Goal: Task Accomplishment & Management: Manage account settings

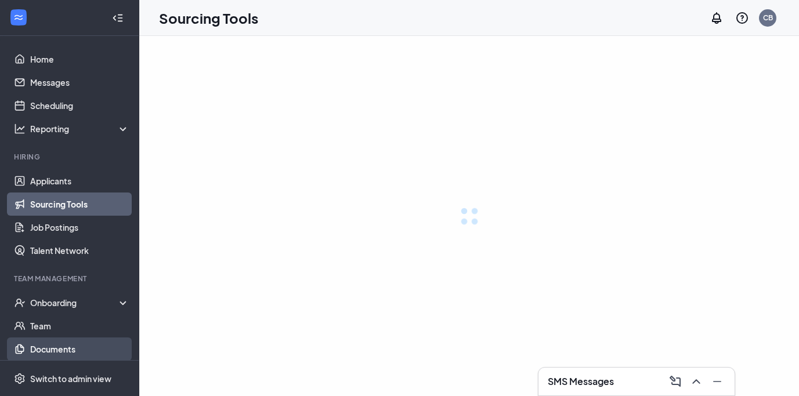
scroll to position [28, 0]
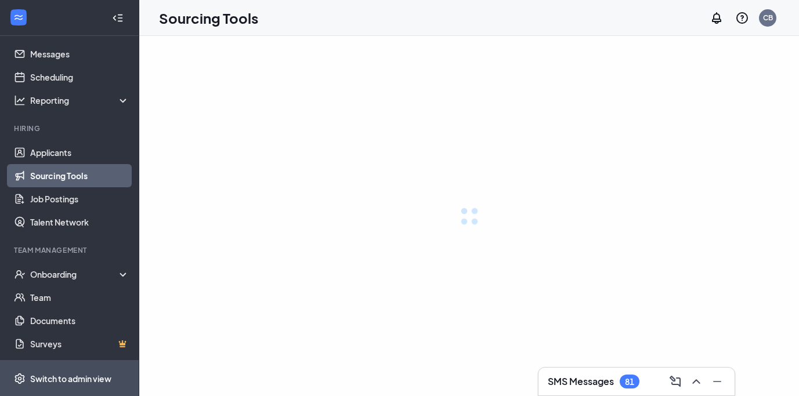
click at [92, 376] on div "Switch to admin view" at bounding box center [70, 379] width 81 height 12
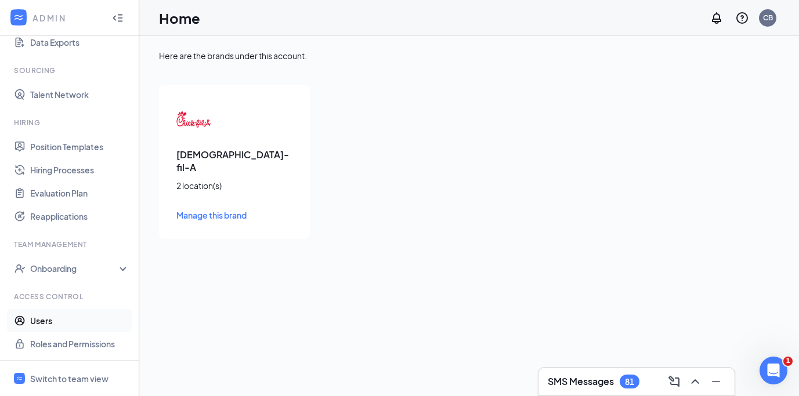
click at [40, 324] on link "Users" at bounding box center [79, 320] width 99 height 23
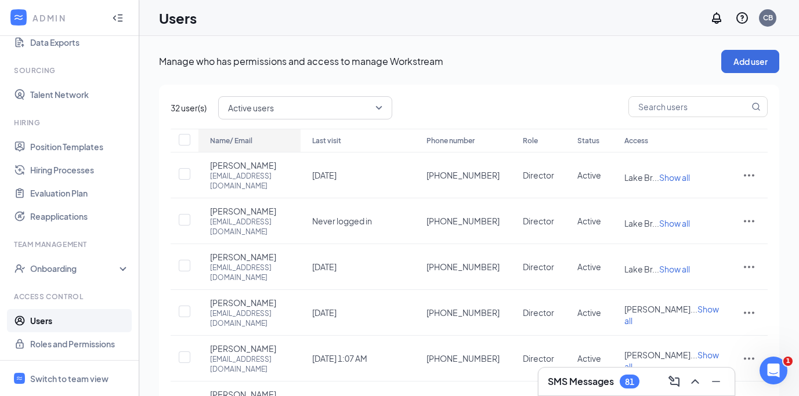
click at [242, 135] on div "Name/ Email" at bounding box center [249, 141] width 79 height 14
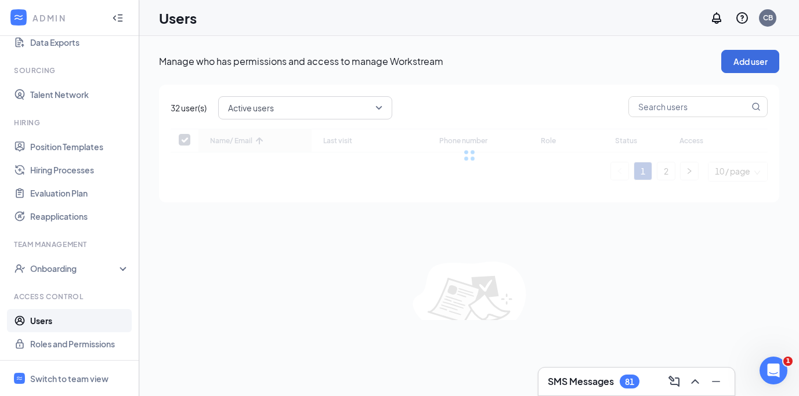
checkbox input "false"
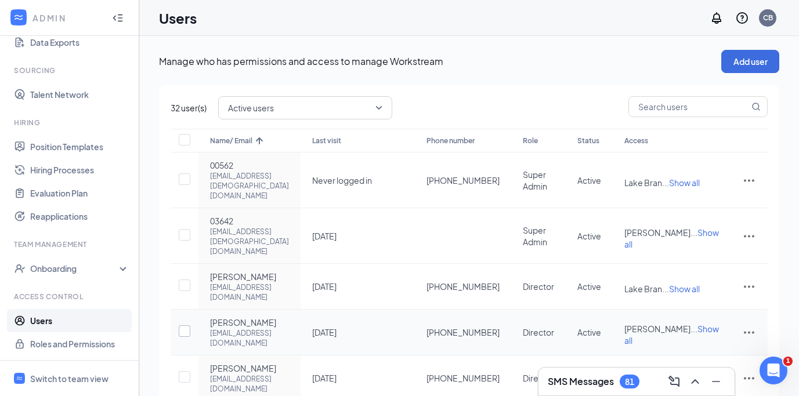
click at [186, 326] on input "checkbox" at bounding box center [185, 332] width 12 height 12
checkbox input "true"
click at [632, 326] on icon "ActionsIcon" at bounding box center [749, 333] width 14 height 14
click at [632, 255] on div "Manage who has permissions and access to manage Workstream Add user 1 user(s) s…" at bounding box center [469, 365] width 660 height 659
click at [632, 326] on icon "ActionsIcon" at bounding box center [749, 333] width 14 height 14
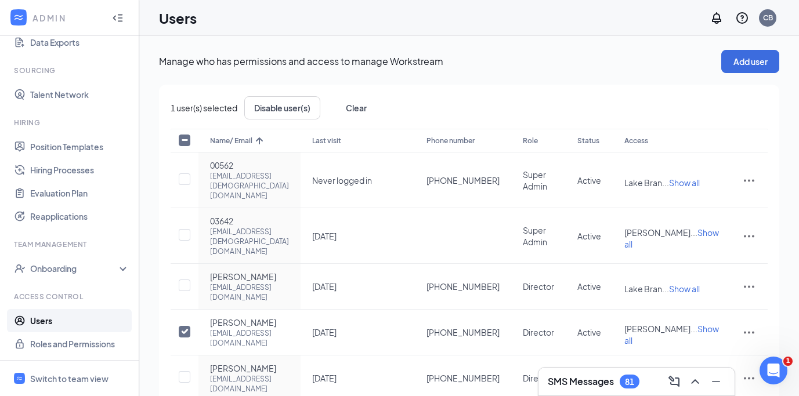
click at [632, 268] on div "1 user(s) selected Disable user(s) Clear Name/ Email Last visit Phone number Ro…" at bounding box center [469, 383] width 621 height 596
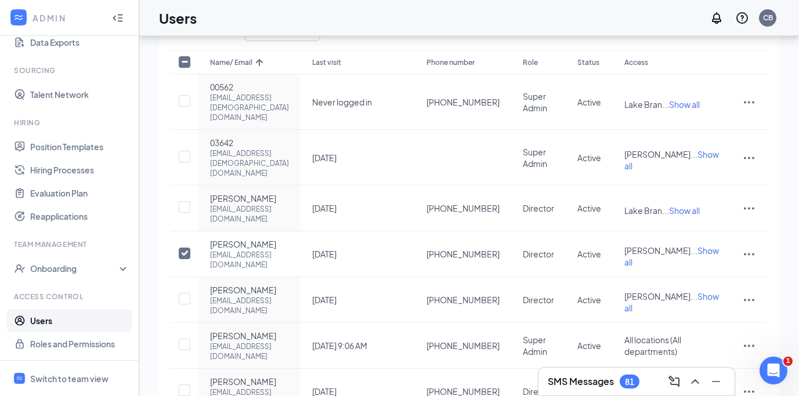
scroll to position [75, 0]
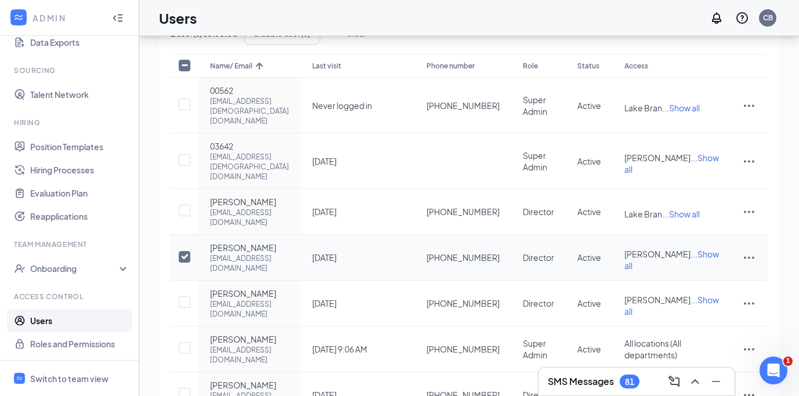
click at [632, 251] on icon "ActionsIcon" at bounding box center [749, 258] width 14 height 14
click at [632, 290] on span "Disable" at bounding box center [689, 294] width 28 height 10
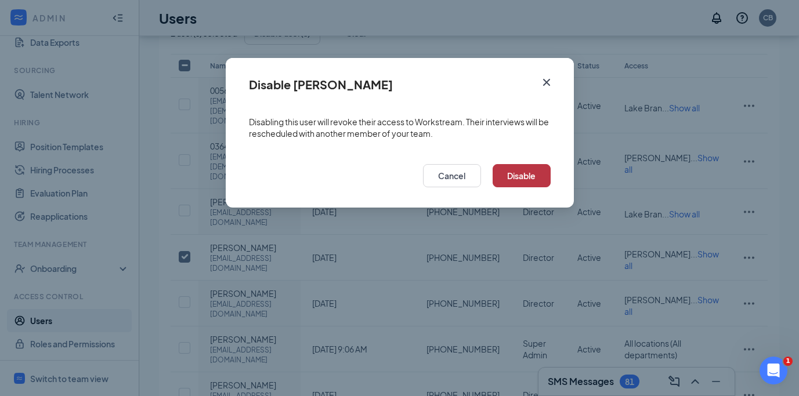
click at [515, 170] on button "Disable" at bounding box center [522, 175] width 58 height 23
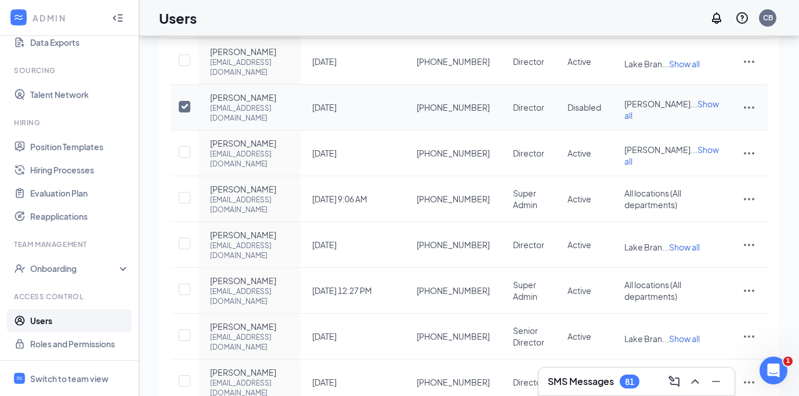
scroll to position [240, 0]
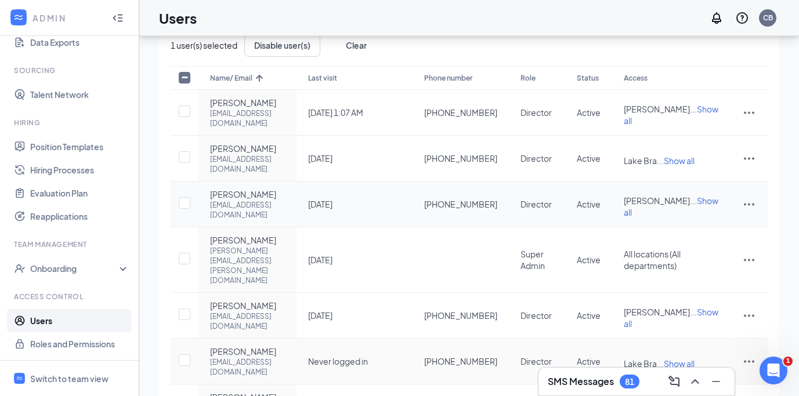
scroll to position [60, 0]
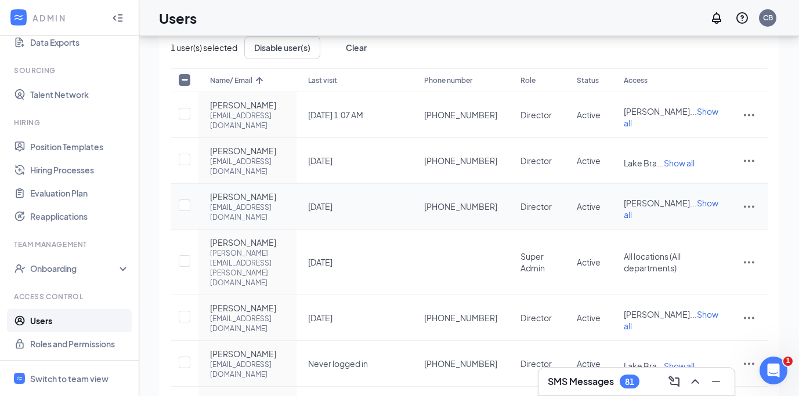
click at [632, 206] on icon "ActionsIcon" at bounding box center [749, 207] width 10 height 2
click at [632, 266] on span "Disable" at bounding box center [711, 270] width 72 height 13
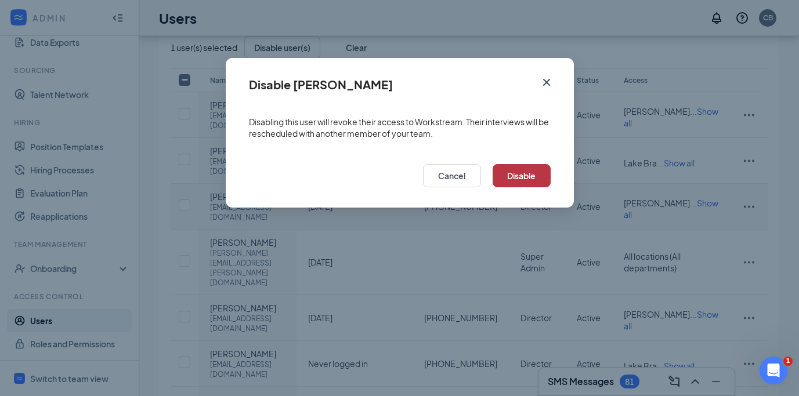
click at [520, 176] on button "Disable" at bounding box center [522, 175] width 58 height 23
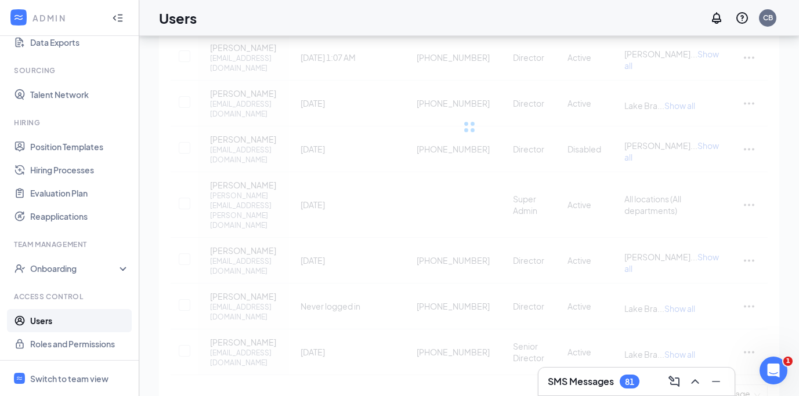
scroll to position [52, 0]
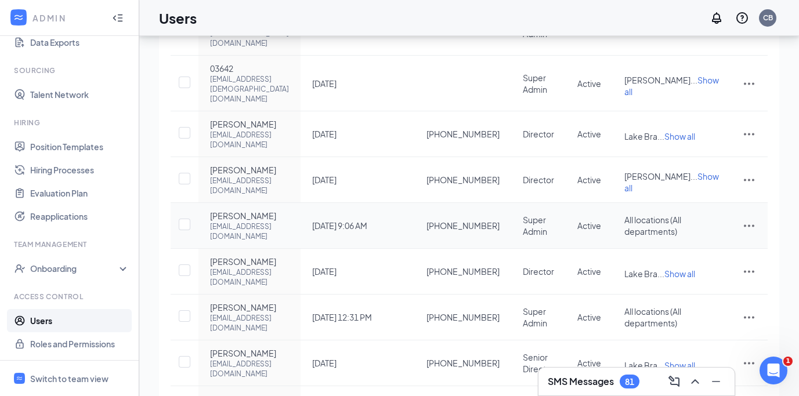
scroll to position [203, 0]
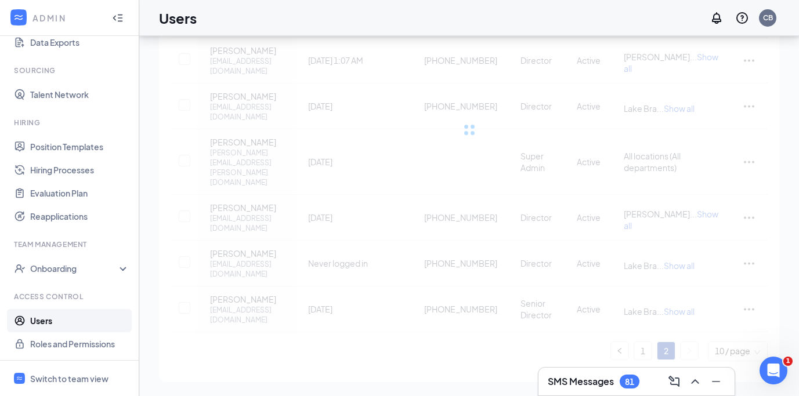
scroll to position [52, 0]
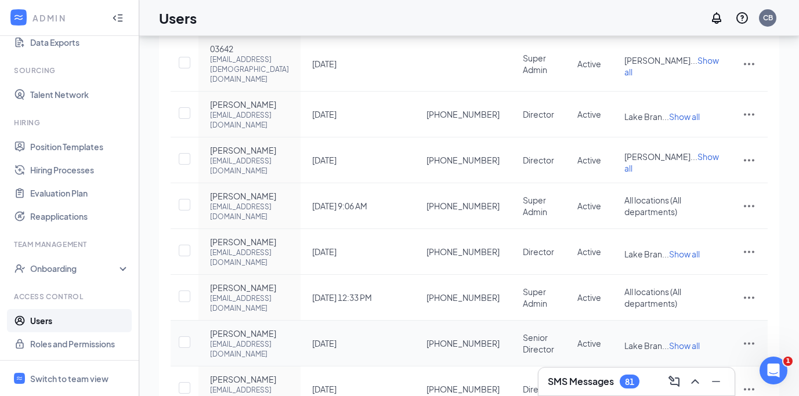
scroll to position [154, 0]
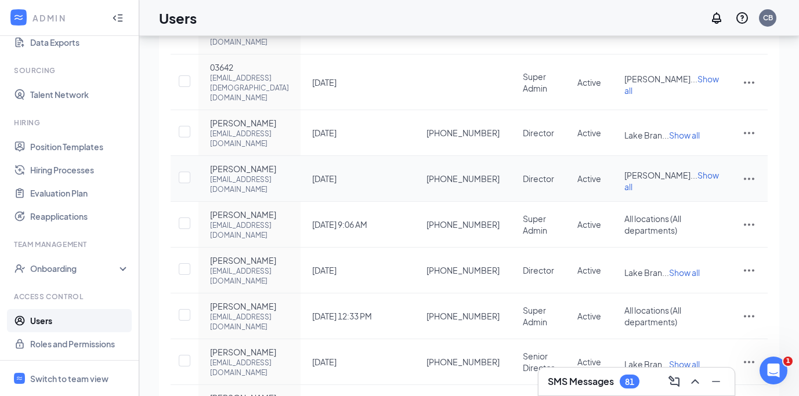
click at [632, 172] on icon "ActionsIcon" at bounding box center [749, 179] width 14 height 14
click at [632, 125] on div "Manage who has permissions and access to manage Workstream Add user 1 user(s) s…" at bounding box center [469, 211] width 660 height 659
click at [632, 172] on icon "ActionsIcon" at bounding box center [749, 179] width 14 height 14
click at [632, 218] on span "Disable" at bounding box center [711, 214] width 72 height 13
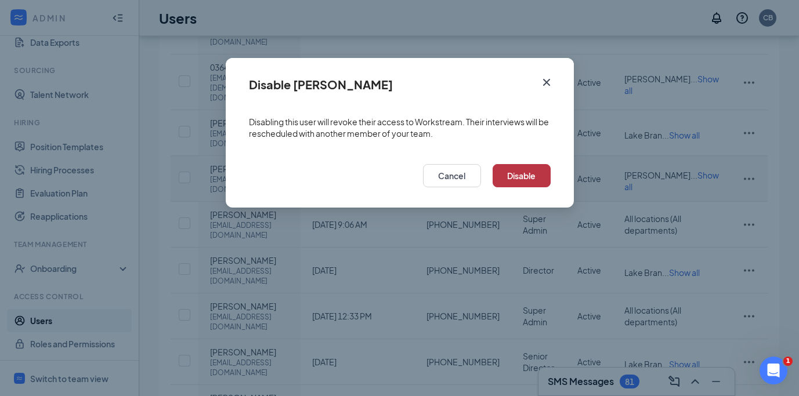
click at [525, 182] on button "Disable" at bounding box center [522, 175] width 58 height 23
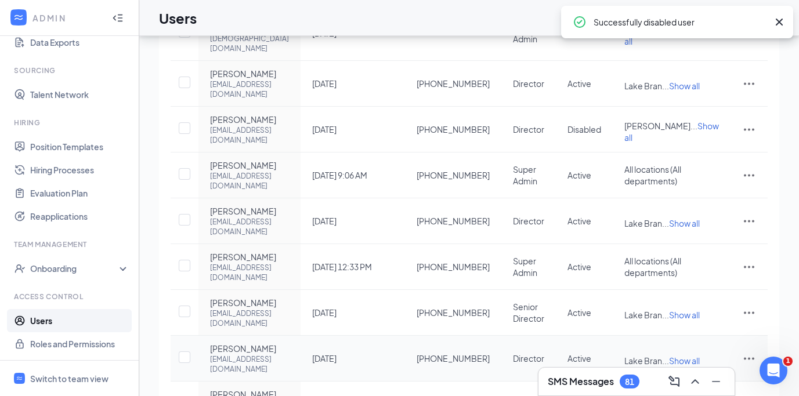
scroll to position [240, 0]
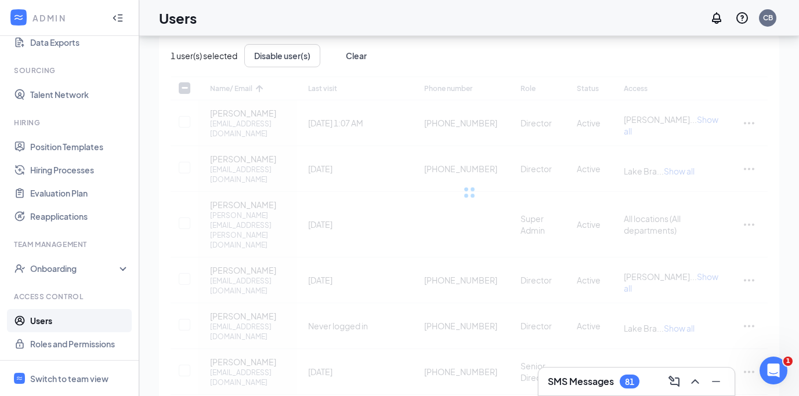
scroll to position [15, 0]
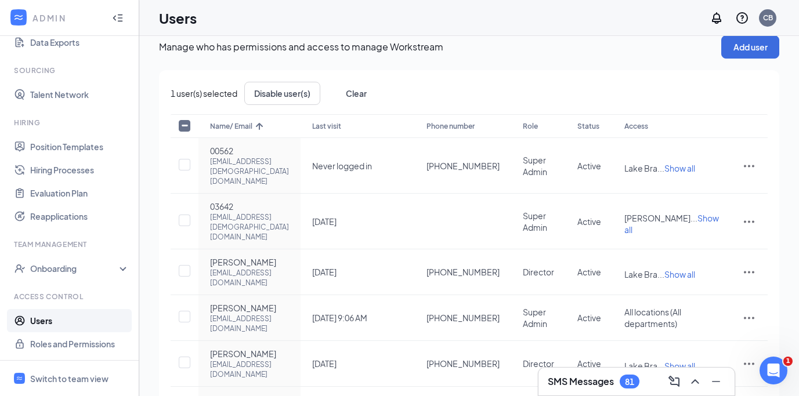
click at [478, 102] on div "1 user(s) selected Disable user(s) Clear" at bounding box center [469, 93] width 597 height 23
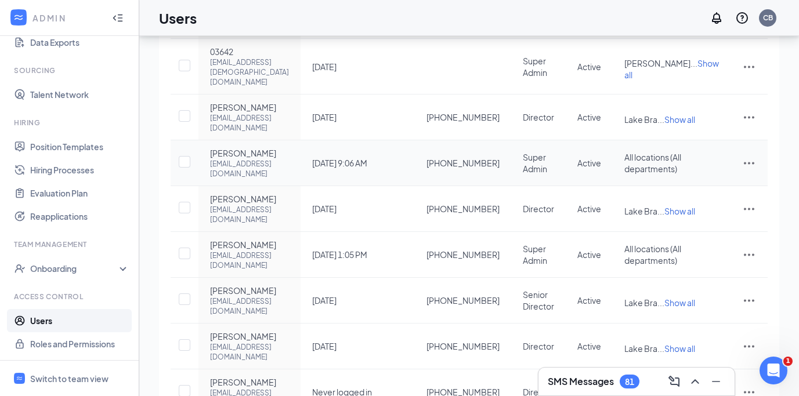
scroll to position [203, 0]
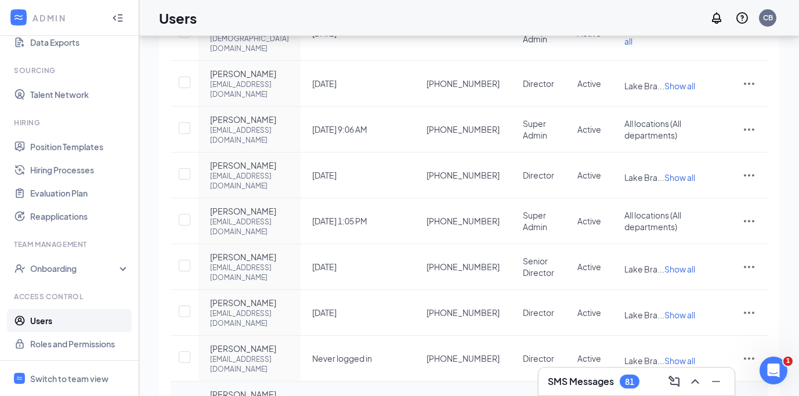
click at [632, 291] on span "Disable" at bounding box center [711, 288] width 72 height 13
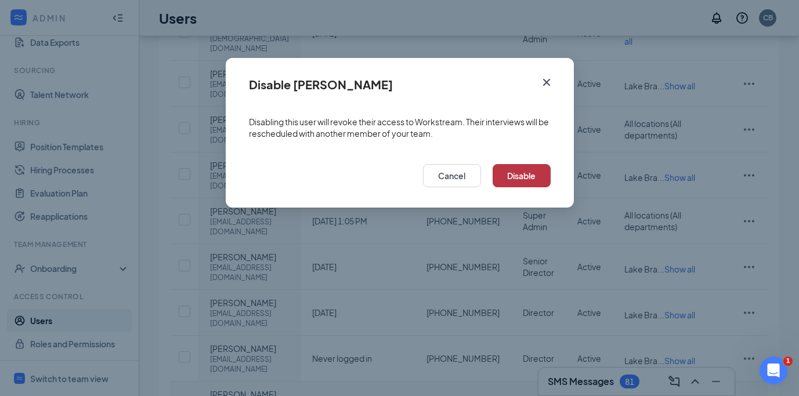
click at [530, 174] on button "Disable" at bounding box center [522, 175] width 58 height 23
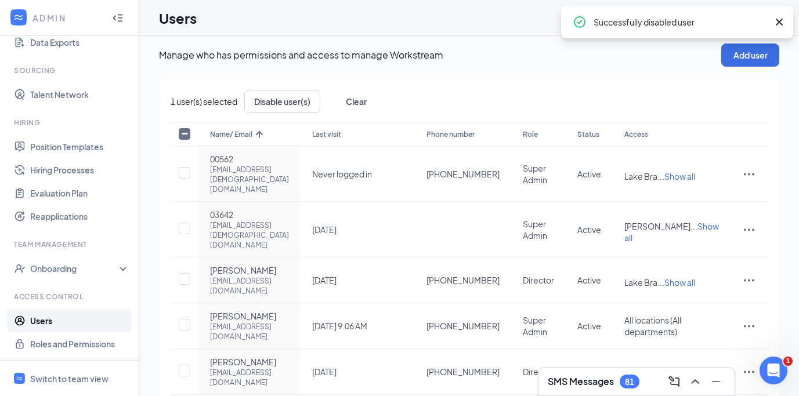
scroll to position [0, 0]
